Goal: Information Seeking & Learning: Stay updated

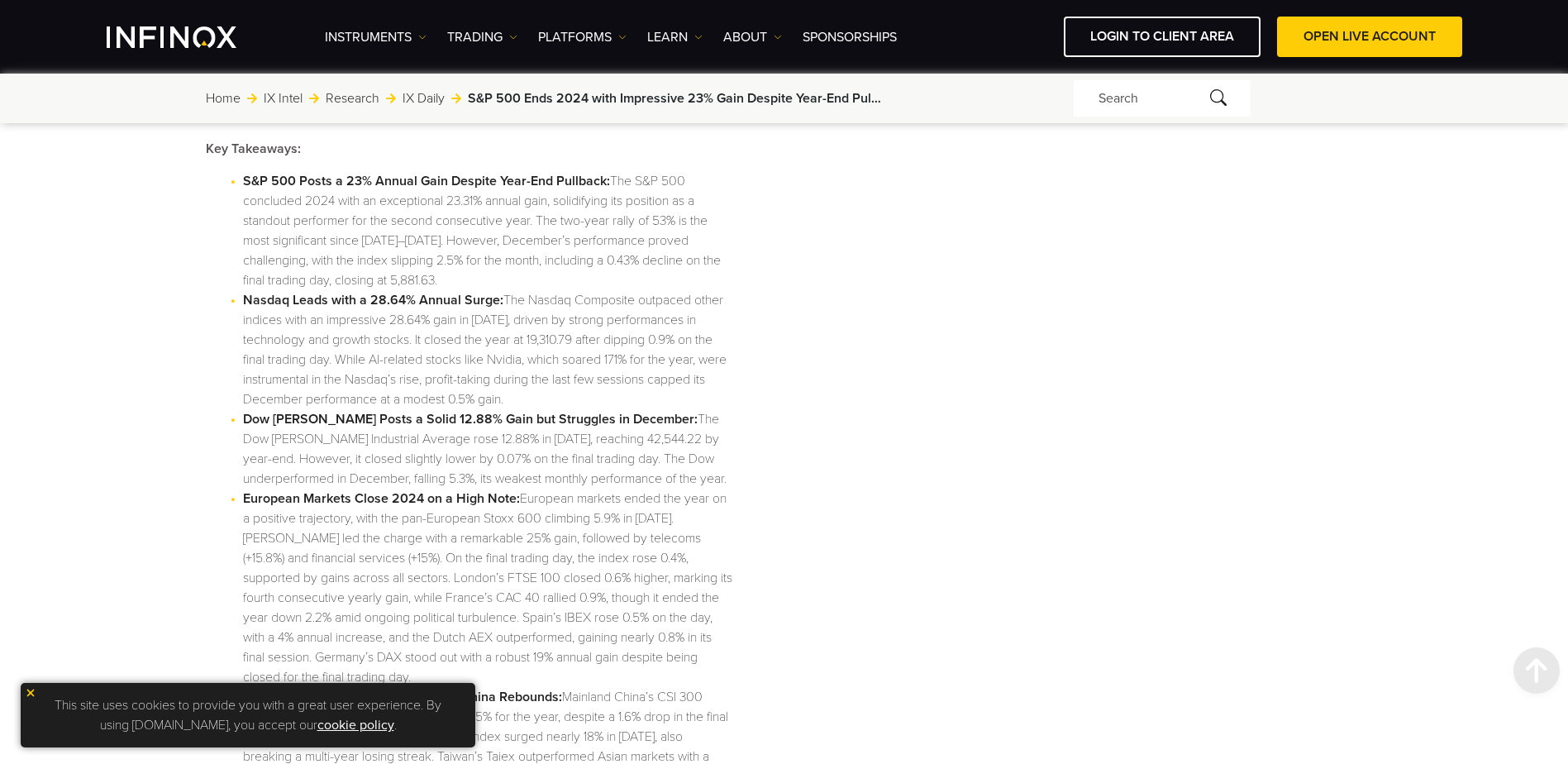
scroll to position [883, 0]
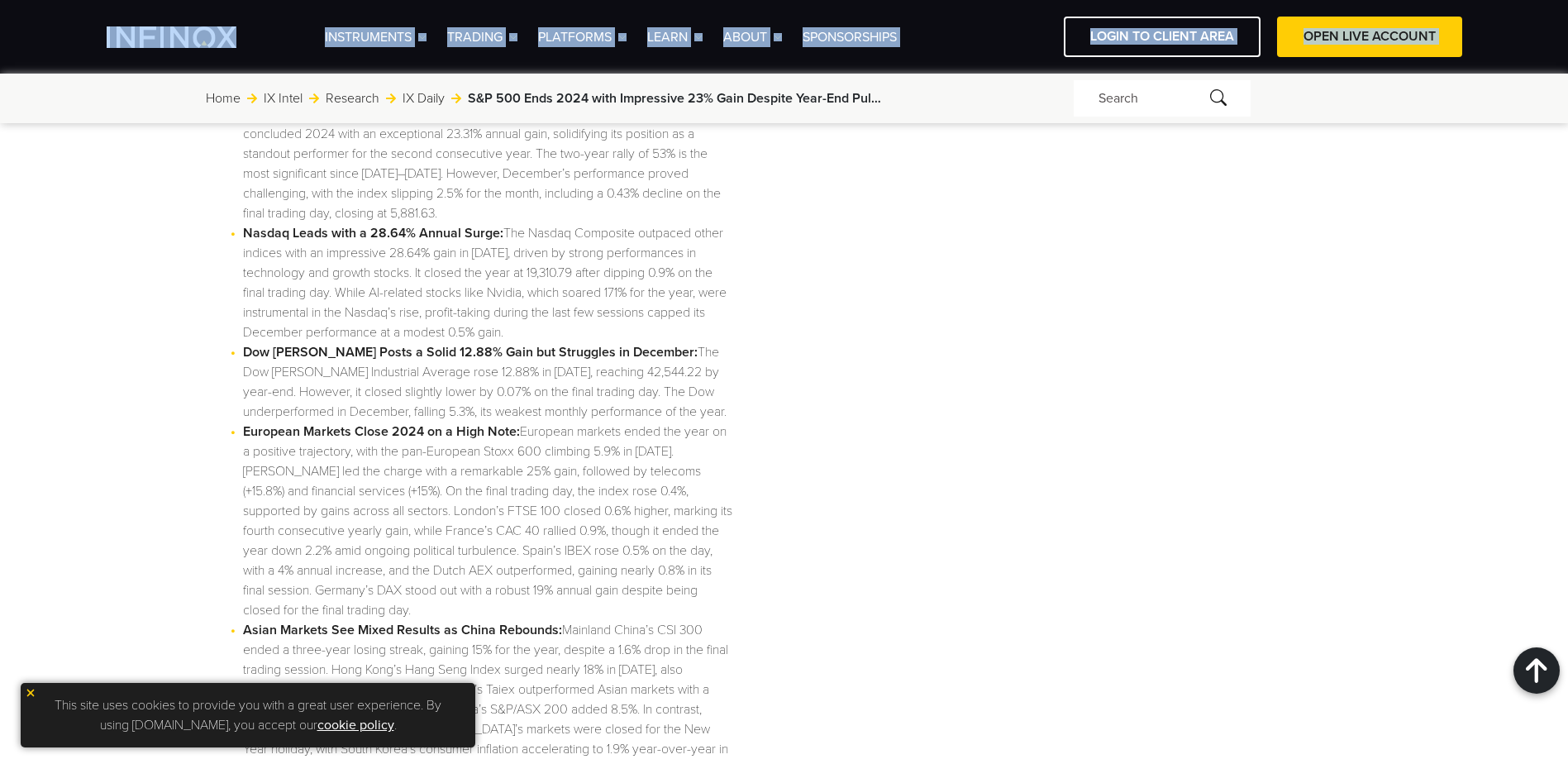
drag, startPoint x: 120, startPoint y: 61, endPoint x: 134, endPoint y: 81, distance: 24.4
click at [128, 76] on div "IX PARTNERS IXO PRIME IX SOCIAL JOIN OUR MAILING LIST Never Miss a Trading Oppo…" at bounding box center [784, 61] width 1568 height 123
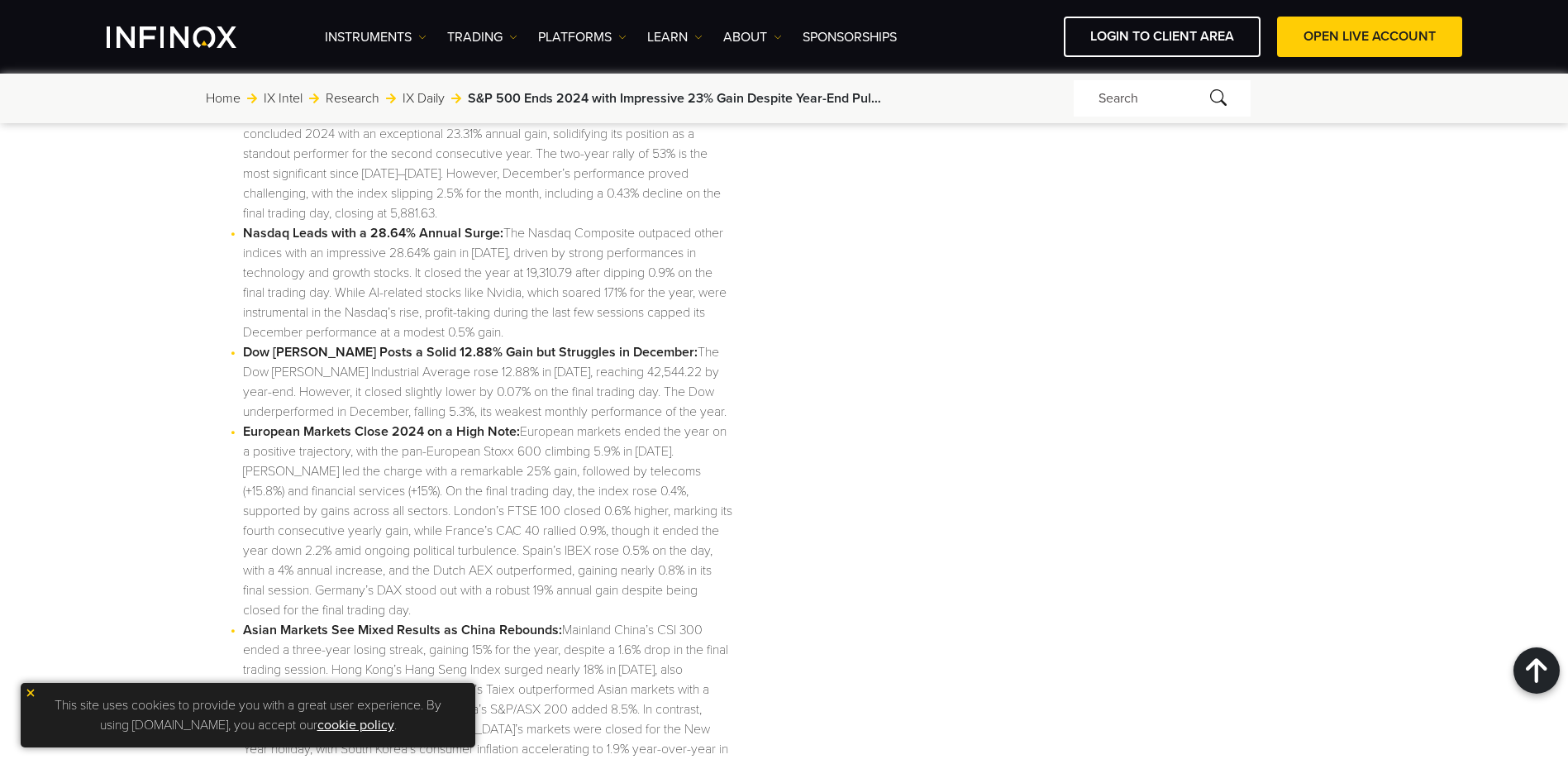
drag, startPoint x: 134, startPoint y: 81, endPoint x: 153, endPoint y: 160, distance: 81.3
click at [458, 107] on div "Home Jump to: IX Intel Research IX Daily S&P 500 Ends 2024 with Impressive 23% …" at bounding box center [639, 98] width 868 height 20
click at [458, 106] on div "Home Jump to: IX Intel Research IX Daily S&P 500 Ends 2024 with Impressive 23% …" at bounding box center [639, 98] width 868 height 20
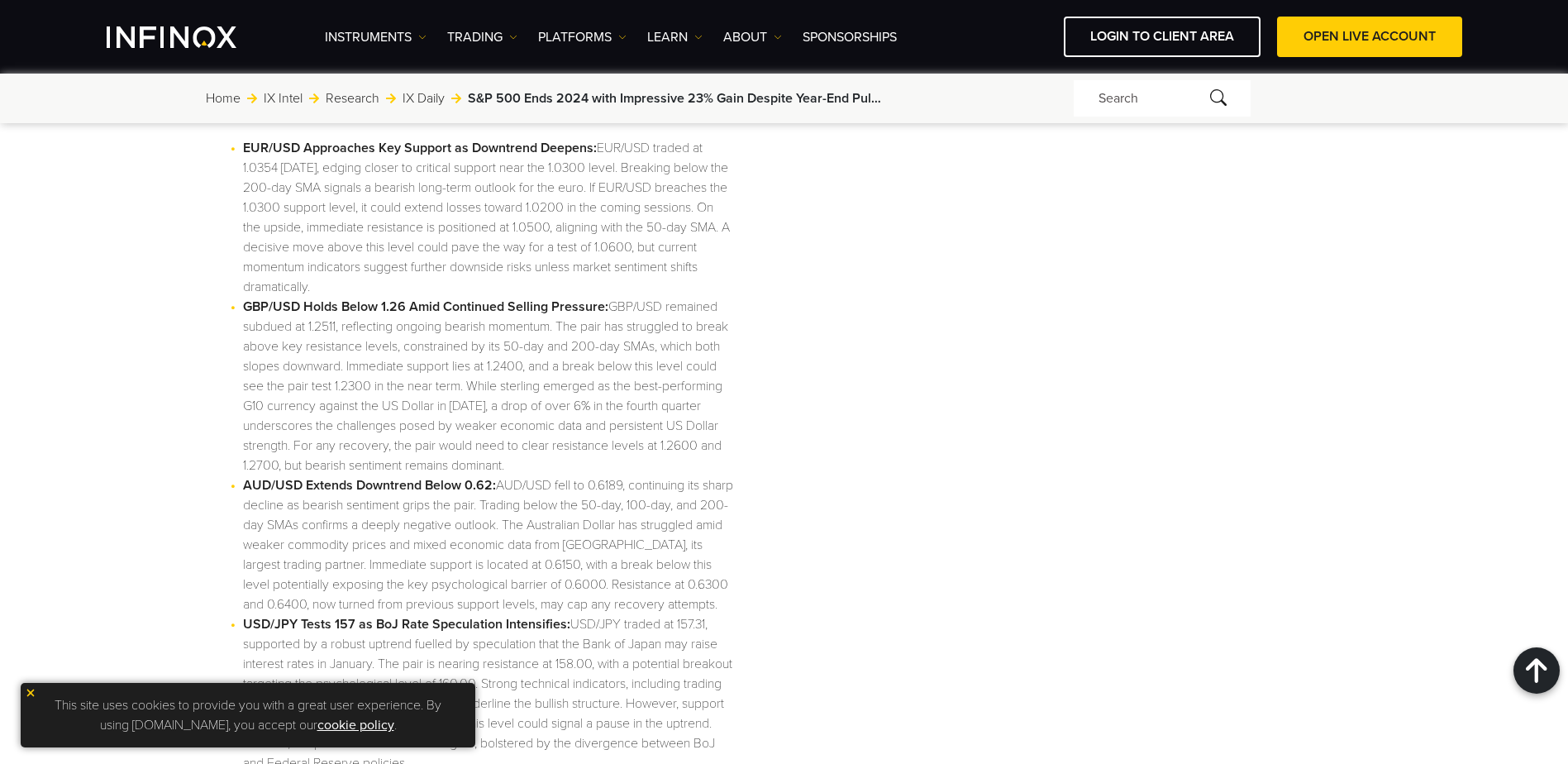
scroll to position [2106, 0]
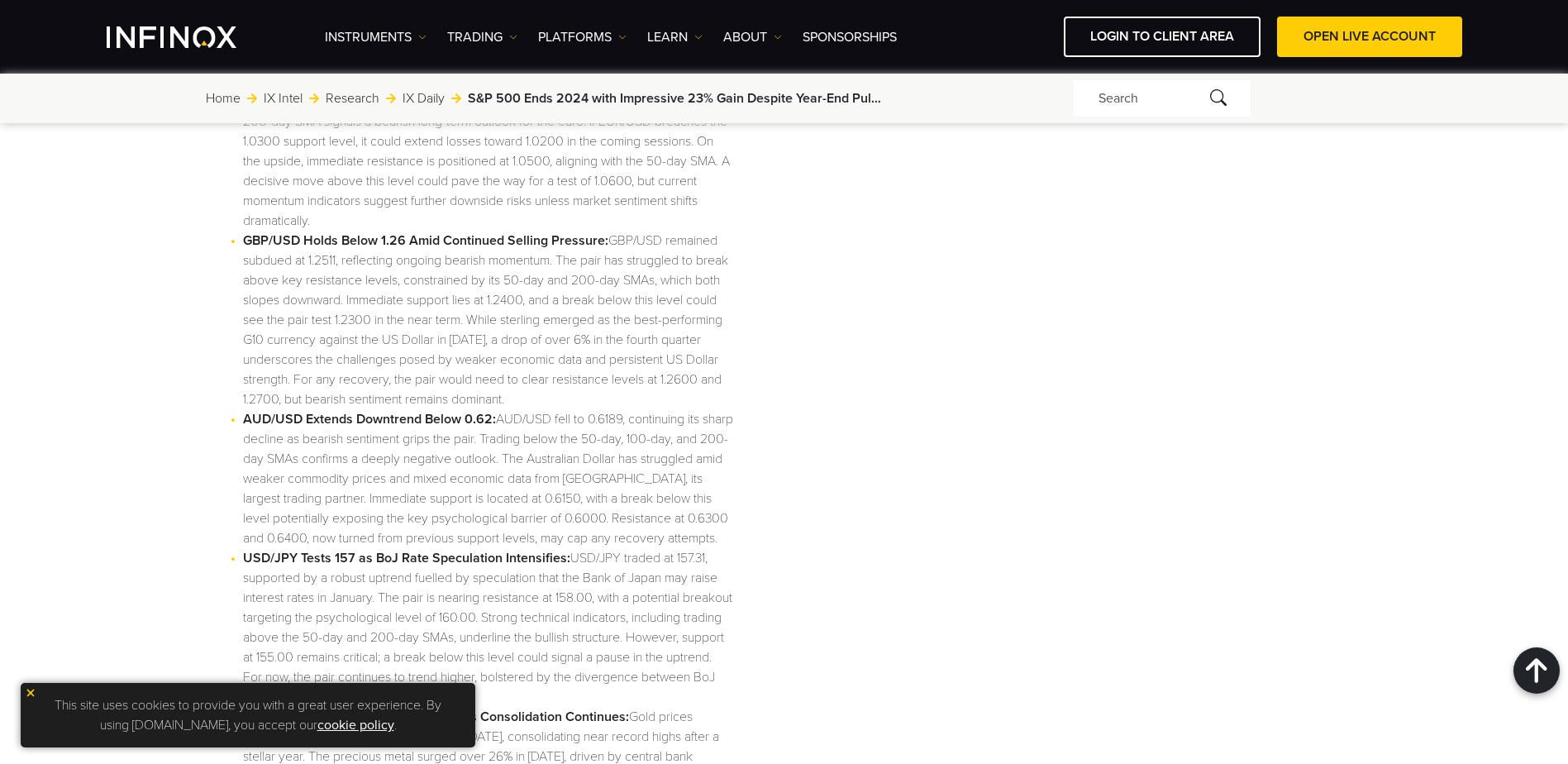
click at [221, 97] on link "Home" at bounding box center [223, 98] width 35 height 20
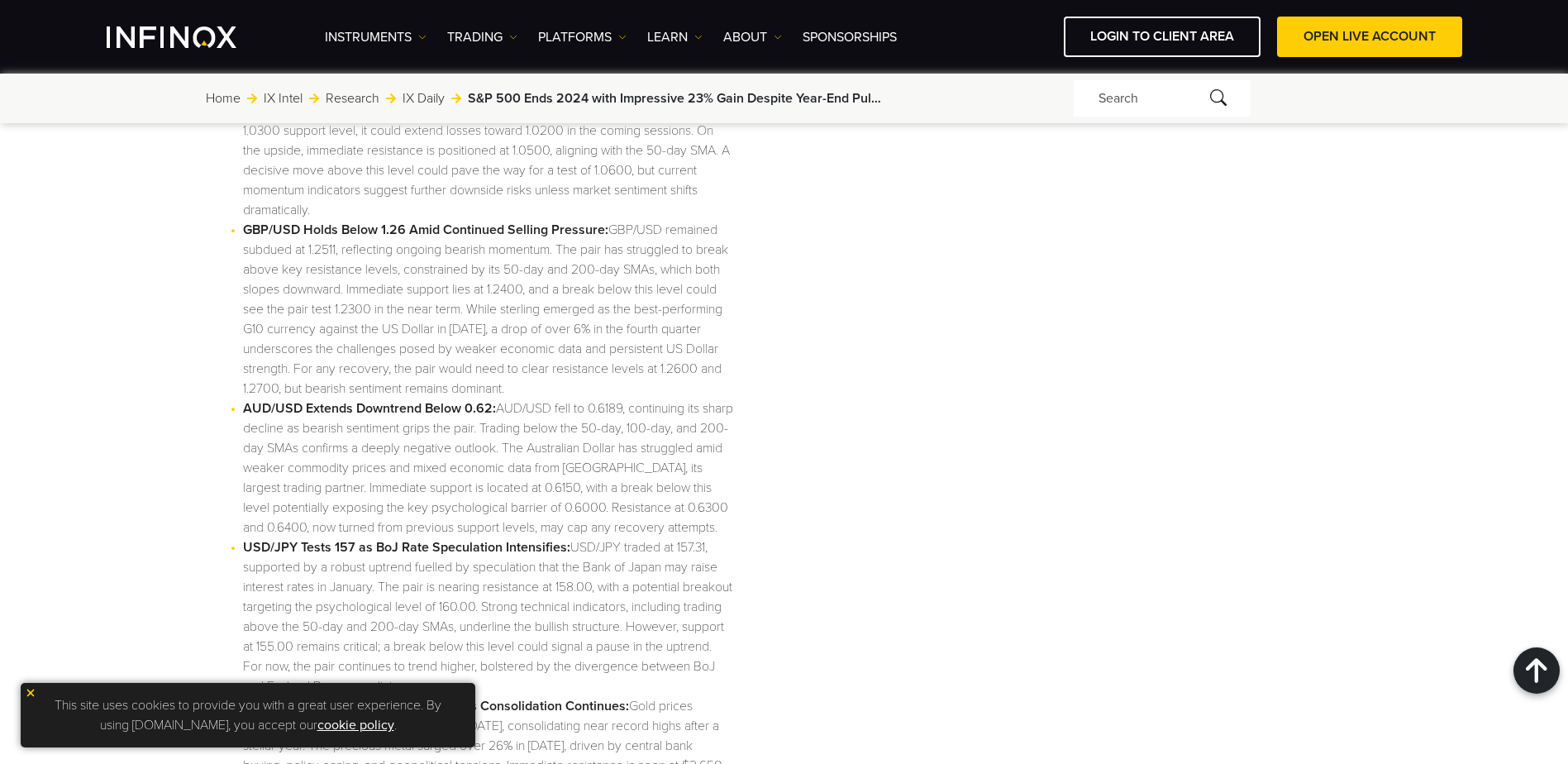
scroll to position [1863, 0]
